Goal: Task Accomplishment & Management: Manage account settings

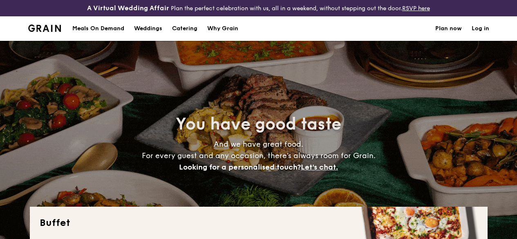
select select
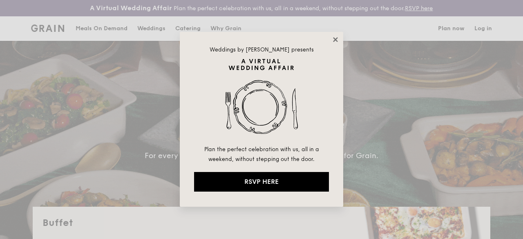
click at [335, 40] on icon at bounding box center [335, 39] width 7 height 7
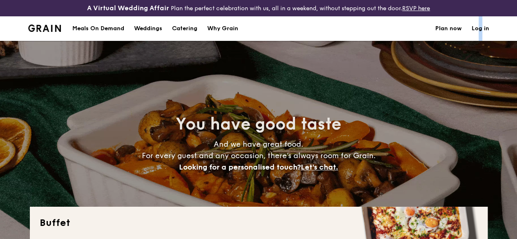
click at [480, 37] on link "Log in" at bounding box center [480, 28] width 18 height 25
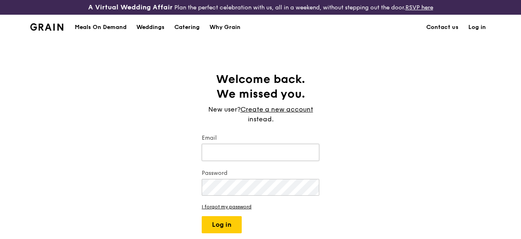
click at [273, 161] on input "Email" at bounding box center [261, 152] width 118 height 17
type input "c"
type input "[EMAIL_ADDRESS][DOMAIN_NAME]"
click at [242, 210] on link "I forgot my password" at bounding box center [261, 207] width 118 height 6
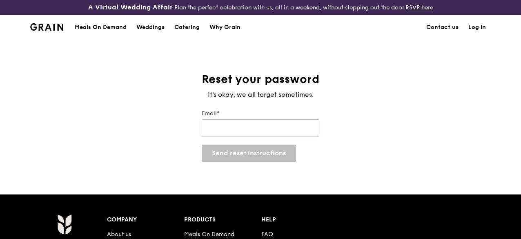
click at [249, 136] on input "Email*" at bounding box center [261, 127] width 118 height 17
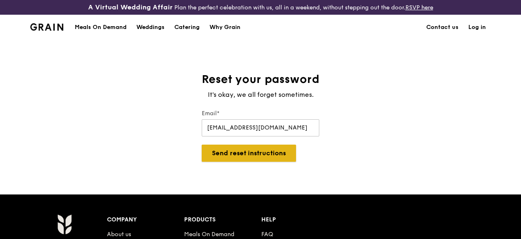
click at [249, 162] on button "Send reset instructions" at bounding box center [249, 153] width 94 height 17
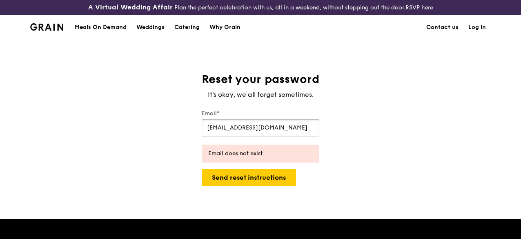
drag, startPoint x: 229, startPoint y: 129, endPoint x: 145, endPoint y: 126, distance: 84.2
click at [145, 126] on div "Reset your password It's okay, we all forget sometimes. Email* c9l6@hotmail.com…" at bounding box center [260, 129] width 521 height 114
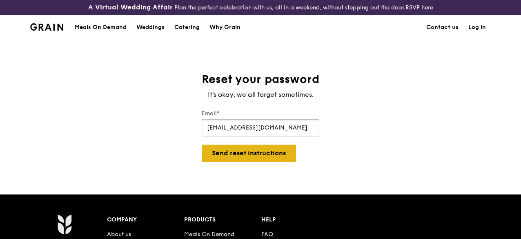
type input "chai-li.liew@vacheron-constantin.com"
click at [265, 162] on button "Send reset instructions" at bounding box center [249, 153] width 94 height 17
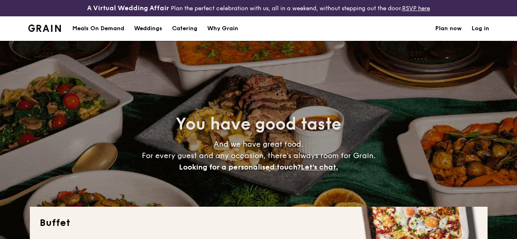
select select
